Goal: Task Accomplishment & Management: Use online tool/utility

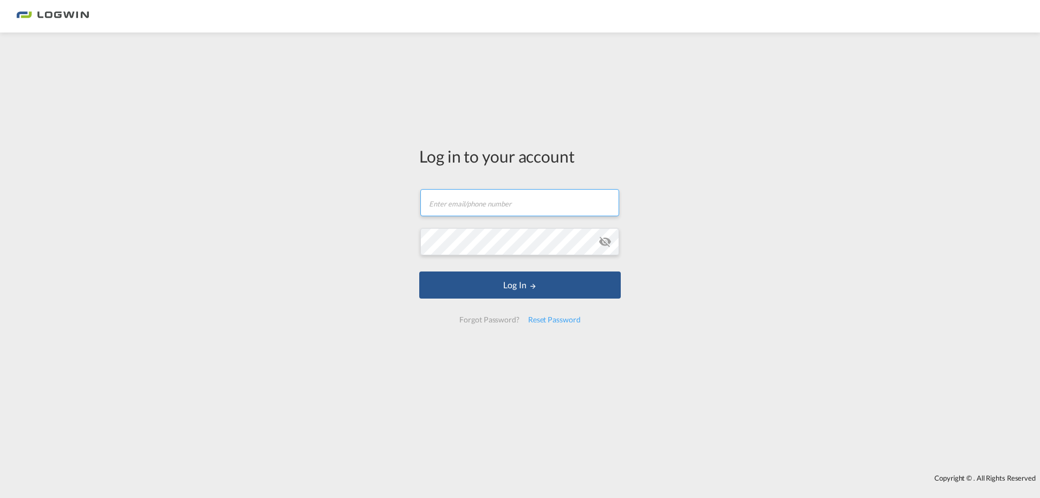
click at [446, 207] on input "text" at bounding box center [519, 202] width 199 height 27
type input "[PERSON_NAME][EMAIL_ADDRESS][DOMAIN_NAME]"
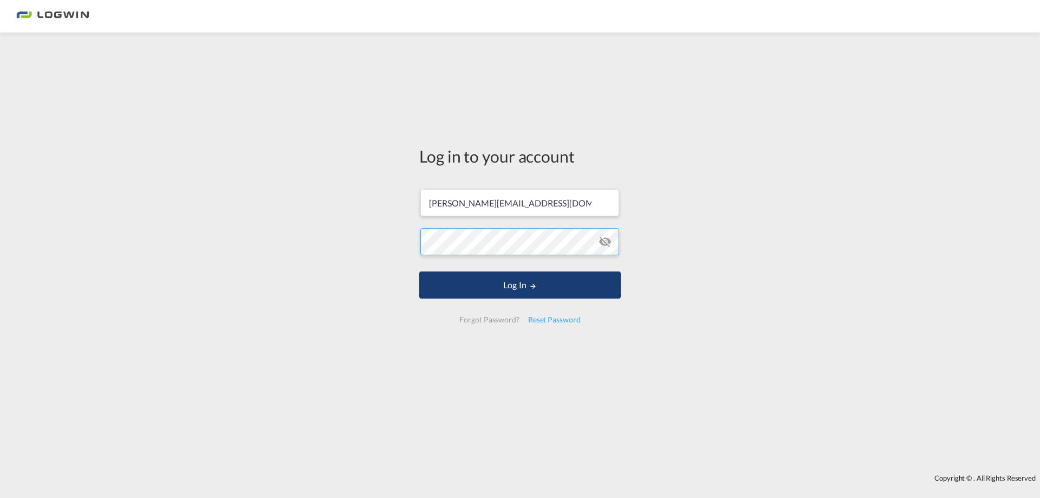
click at [419, 271] on button "Log In" at bounding box center [519, 284] width 201 height 27
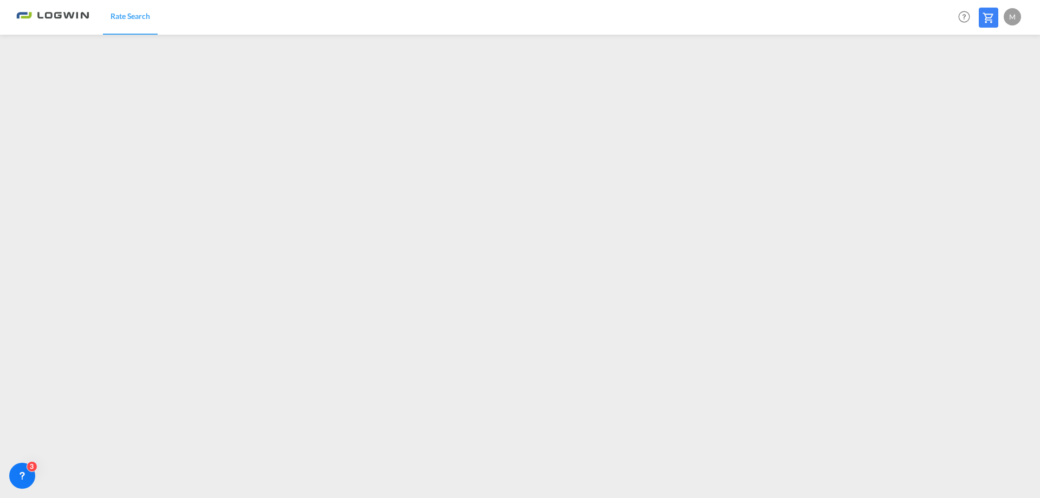
click at [1014, 18] on div "M" at bounding box center [1011, 16] width 17 height 17
click at [994, 83] on button "Logout" at bounding box center [999, 83] width 70 height 22
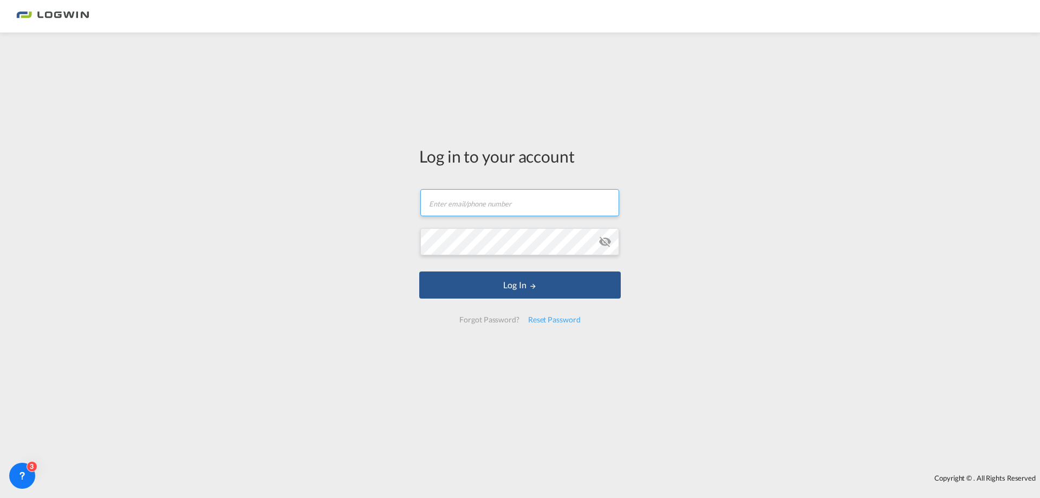
click at [478, 204] on input "text" at bounding box center [519, 202] width 199 height 27
type input "[PERSON_NAME][EMAIL_ADDRESS][DOMAIN_NAME]"
click at [419, 271] on button "Log In" at bounding box center [519, 284] width 201 height 27
